Goal: Task Accomplishment & Management: Use online tool/utility

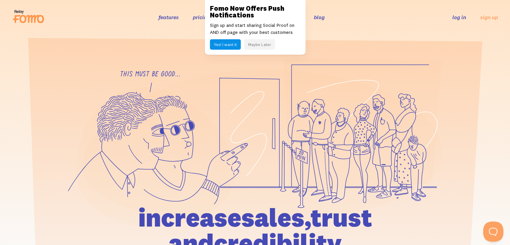
click at [460, 20] on link "log in" at bounding box center [460, 17] width 14 height 7
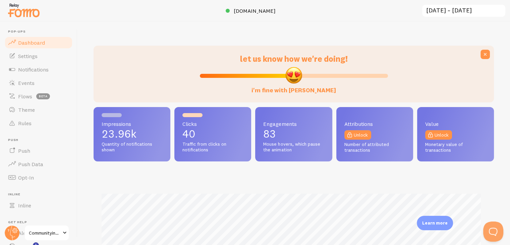
scroll to position [176, 395]
click at [39, 123] on link "Rules" at bounding box center [38, 122] width 69 height 13
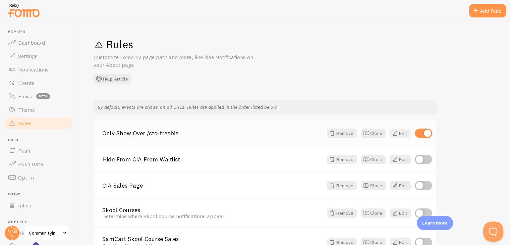
click at [396, 133] on span at bounding box center [395, 133] width 8 height 8
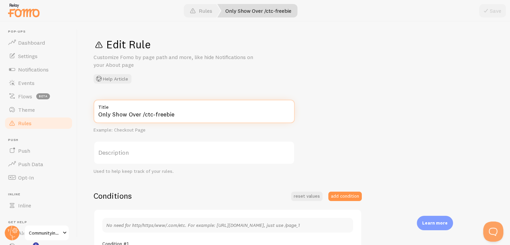
click at [211, 111] on input "Only Show Over /ctc-freebie" at bounding box center [194, 111] width 201 height 23
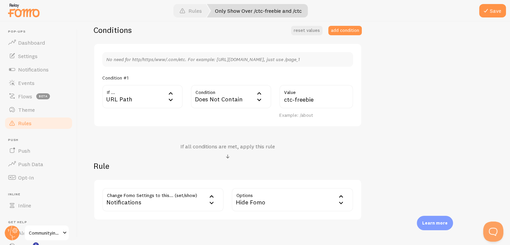
scroll to position [132, 0]
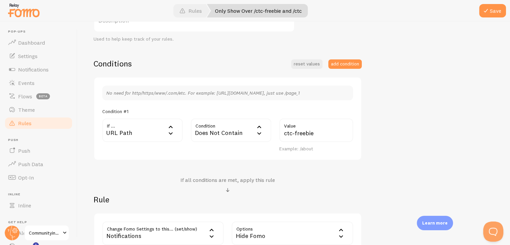
type input "Only Show Over /ctc-freebie and /ctc"
click at [329, 168] on div "Conditions reset values add condition No need for http/https/www/.com/etc. For …" at bounding box center [228, 155] width 268 height 195
click at [245, 129] on div "Does Not Contain" at bounding box center [231, 129] width 81 height 23
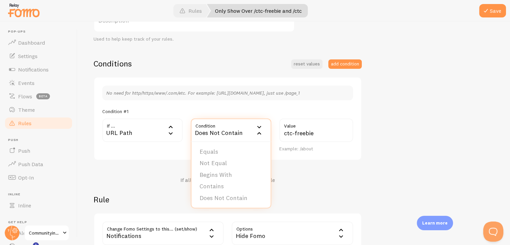
click at [297, 174] on div "Conditions reset values add condition No need for http/https/www/.com/etc. For …" at bounding box center [228, 155] width 268 height 195
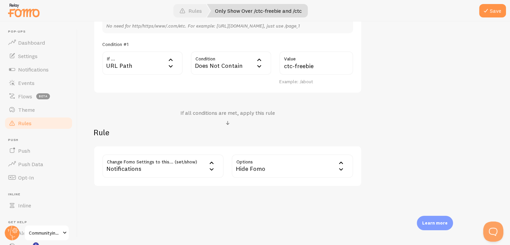
scroll to position [166, 0]
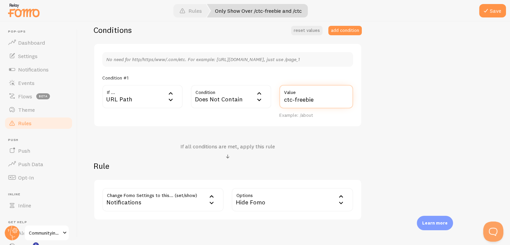
drag, startPoint x: 294, startPoint y: 100, endPoint x: 350, endPoint y: 104, distance: 56.2
click at [350, 104] on input "ctc-freebie" at bounding box center [316, 96] width 74 height 23
type input "ctc"
click at [324, 125] on div "No need for http/https/www/.com/etc. For example: [URL][DOMAIN_NAME], just use …" at bounding box center [228, 85] width 268 height 84
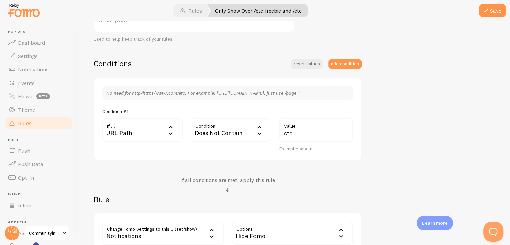
click at [245, 129] on div "Does Not Contain" at bounding box center [231, 129] width 81 height 23
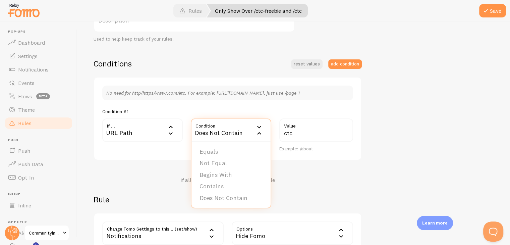
click at [349, 109] on div "Condition #1" at bounding box center [227, 111] width 251 height 6
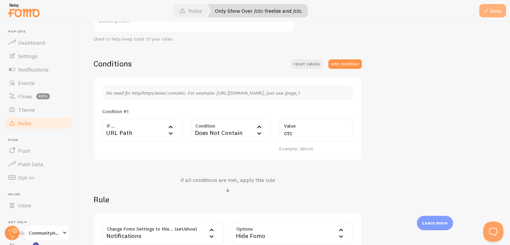
click at [492, 8] on button "Save" at bounding box center [492, 10] width 27 height 13
